Goal: Obtain resource: Download file/media

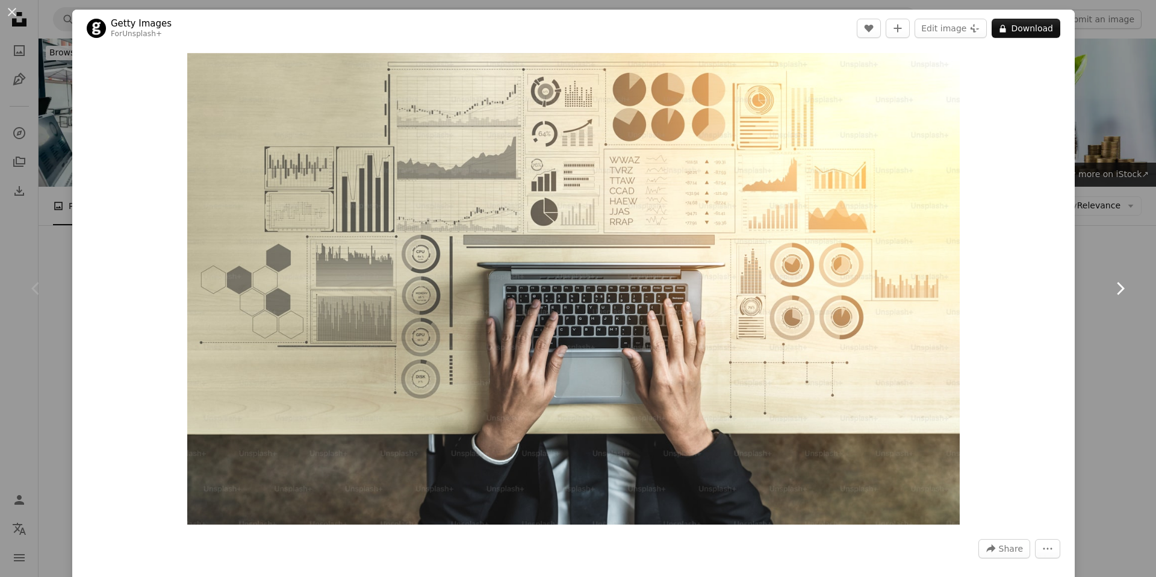
click at [1106, 236] on link "Chevron right" at bounding box center [1119, 289] width 72 height 116
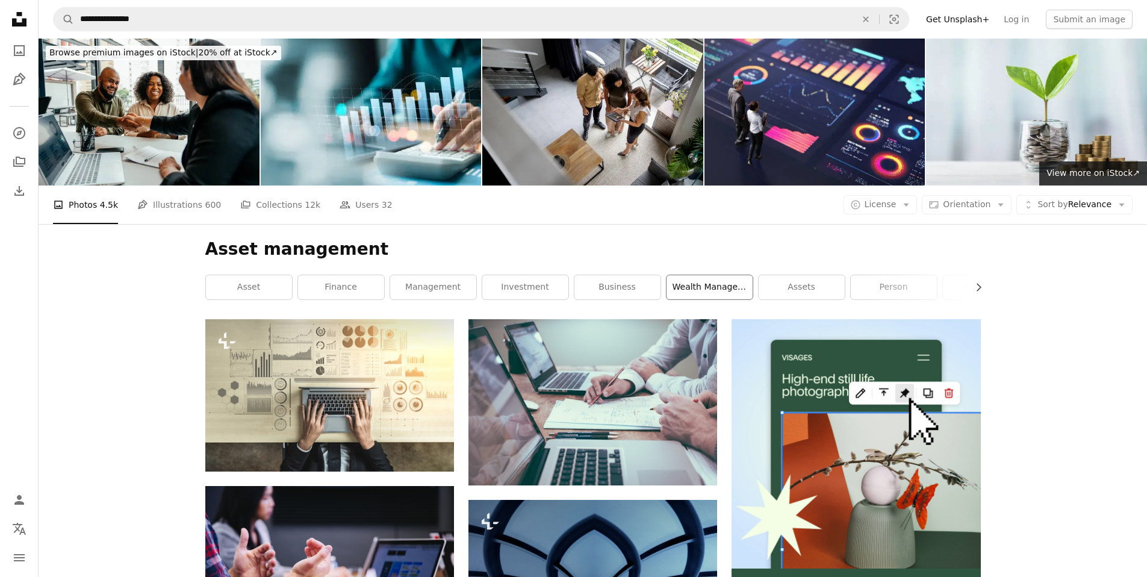
click at [685, 275] on link "wealth management" at bounding box center [709, 287] width 86 height 24
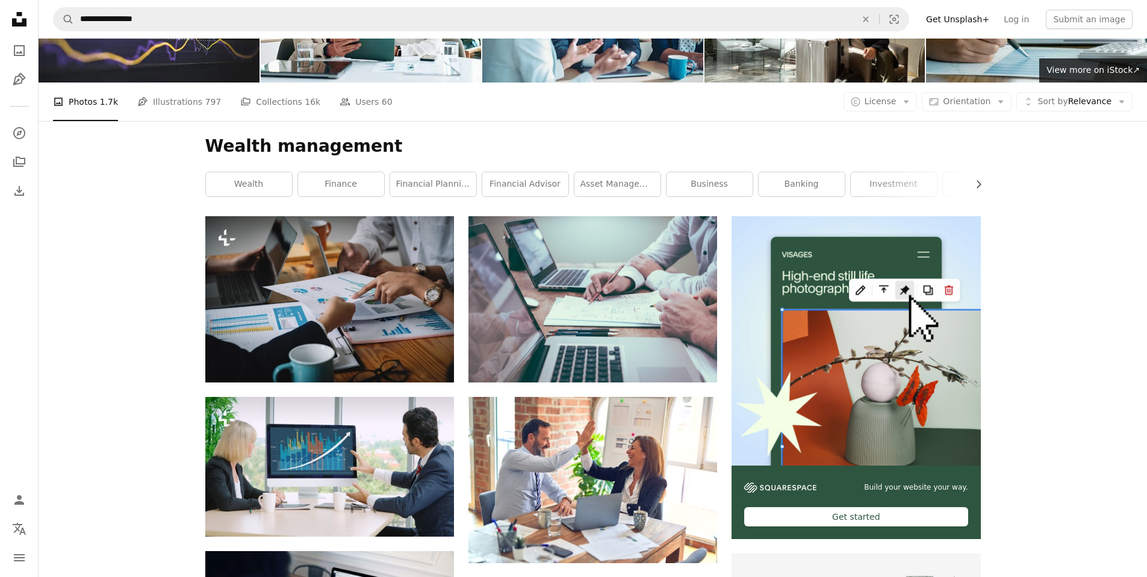
scroll to position [262, 0]
